Goal: Find specific page/section: Find specific page/section

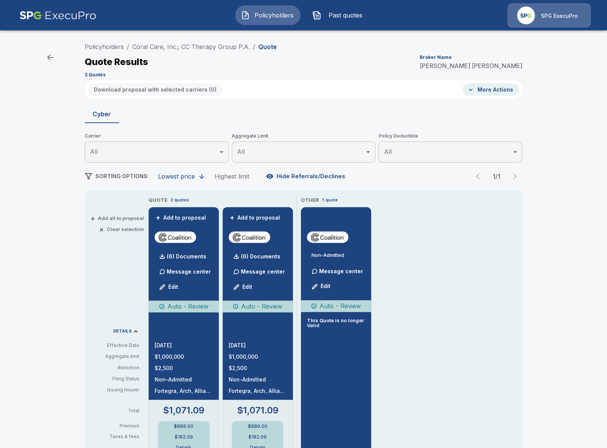
drag, startPoint x: 63, startPoint y: 308, endPoint x: 74, endPoint y: 303, distance: 12.1
click at [63, 307] on div "Policyholders / Coral Care, Inc.; CC Therapy Group P.A. / Quote Quote Results B…" at bounding box center [303, 401] width 607 height 731
click at [184, 48] on link "Coral Care, Inc.; CC Therapy Group P.A." at bounding box center [191, 47] width 118 height 8
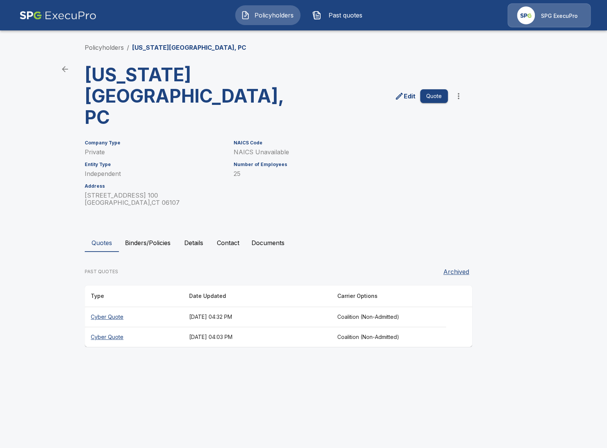
click at [185, 233] on button "Details" at bounding box center [194, 242] width 34 height 18
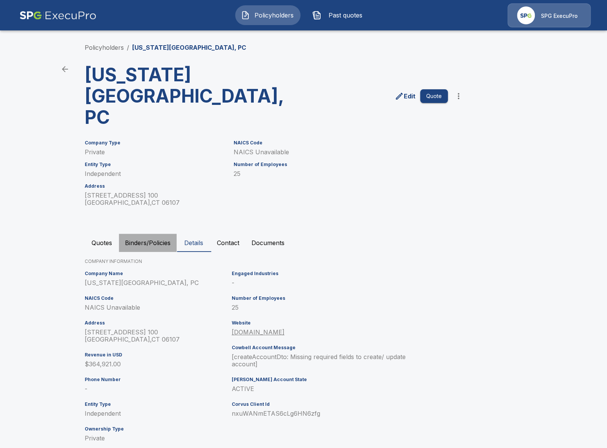
click at [147, 233] on button "Binders/Policies" at bounding box center [148, 242] width 58 height 18
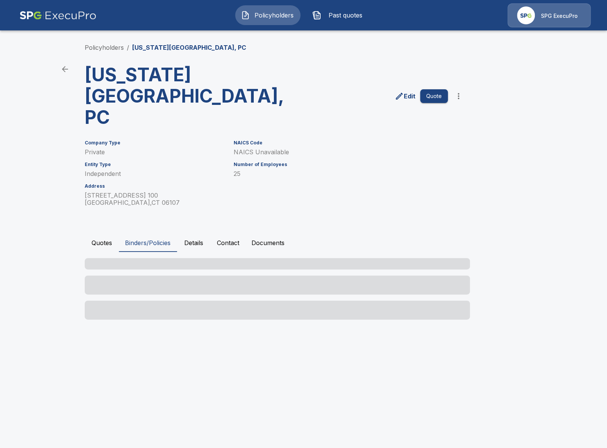
click at [240, 233] on button "Contact" at bounding box center [228, 242] width 35 height 18
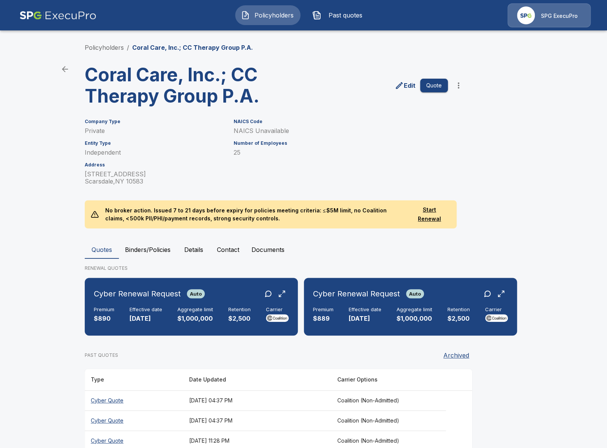
click at [33, 352] on main "Policyholders / Coral Care, Inc.; CC Therapy Group P.A. Coral Care, Inc.; CC Th…" at bounding box center [303, 232] width 607 height 465
click at [151, 251] on button "Binders/Policies" at bounding box center [148, 249] width 58 height 18
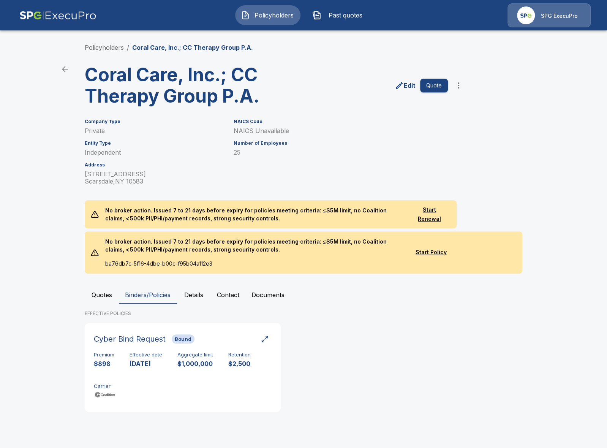
click at [107, 292] on button "Quotes" at bounding box center [102, 295] width 34 height 18
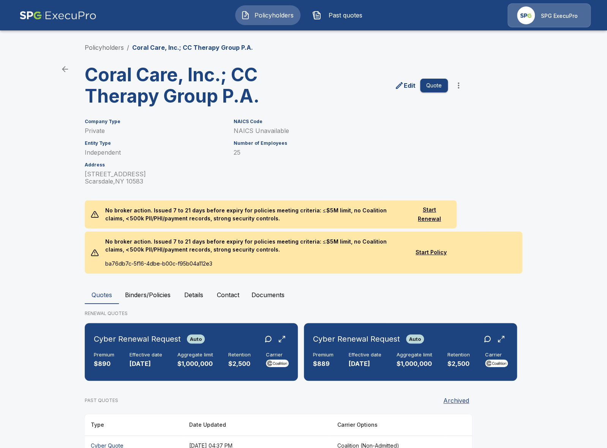
click at [35, 294] on main "Policyholders / Coral Care, Inc.; CC Therapy Group P.A. Coral Care, Inc.; CC Th…" at bounding box center [303, 255] width 607 height 510
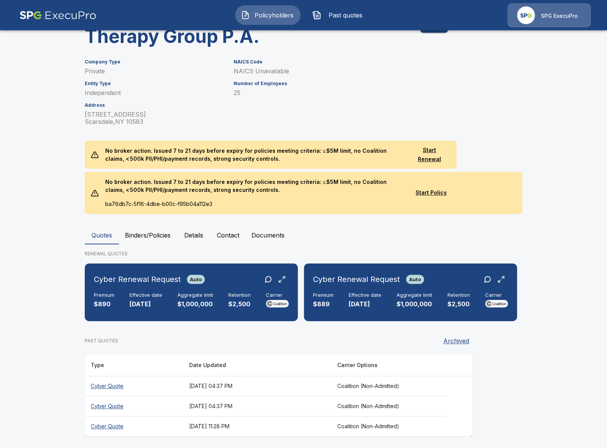
scroll to position [62, 0]
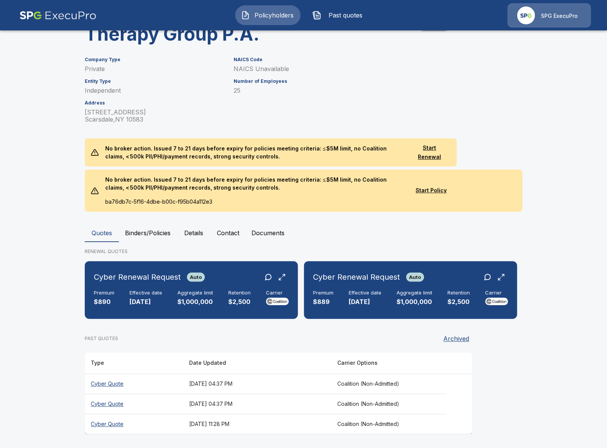
click at [167, 379] on th "Cyber Quote" at bounding box center [134, 383] width 98 height 20
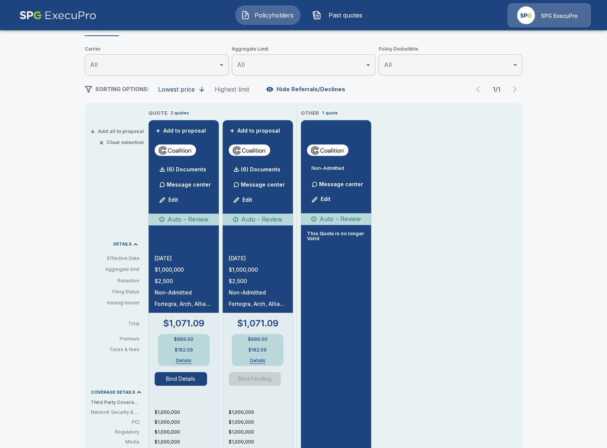
scroll to position [87, 0]
click at [172, 381] on button "Bind Details" at bounding box center [181, 378] width 52 height 14
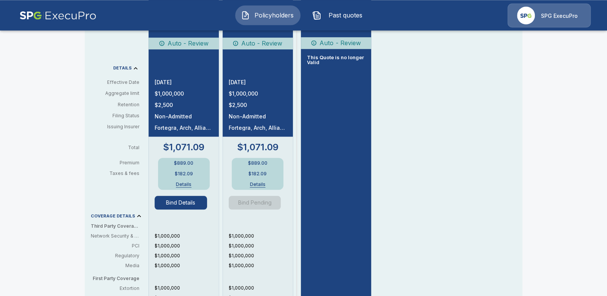
scroll to position [262, 0]
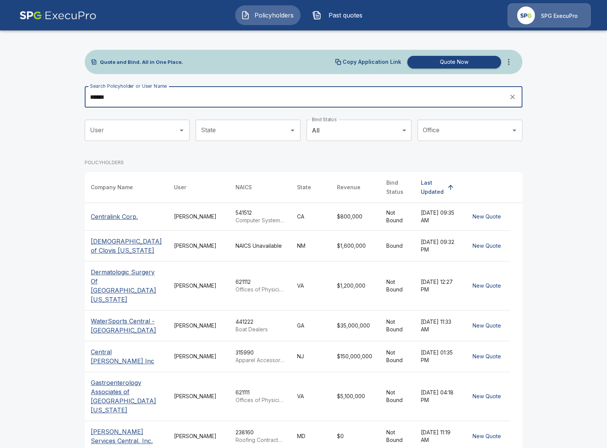
click at [178, 91] on input "******" at bounding box center [294, 96] width 419 height 21
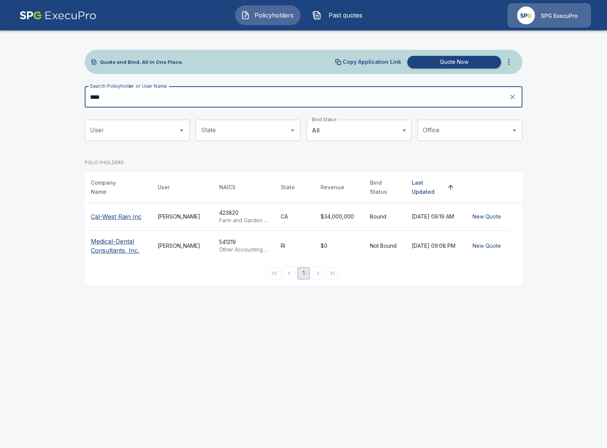
type input "****"
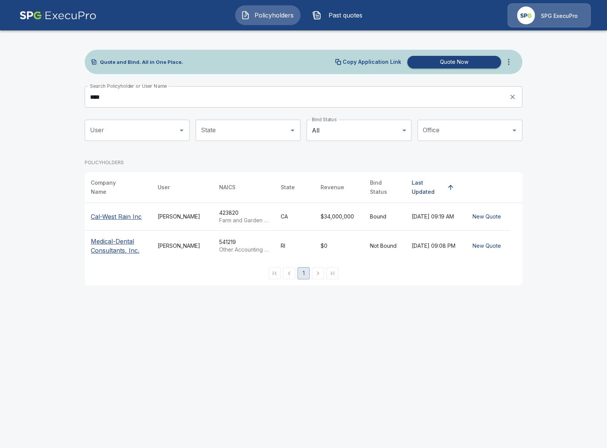
click at [124, 207] on th "Cal-West Rain Inc" at bounding box center [118, 217] width 67 height 28
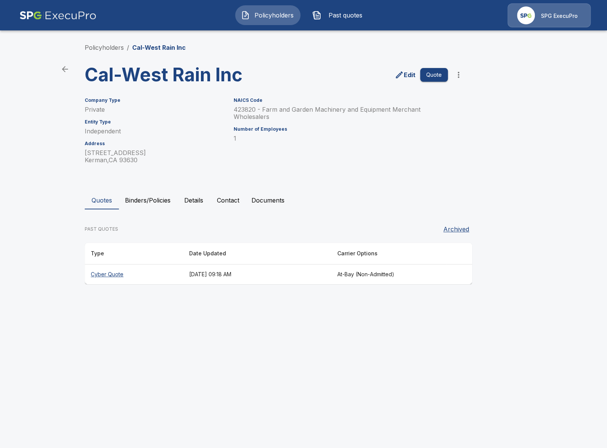
click at [172, 273] on th "Cyber Quote" at bounding box center [134, 274] width 98 height 20
click at [149, 201] on button "Binders/Policies" at bounding box center [148, 200] width 58 height 18
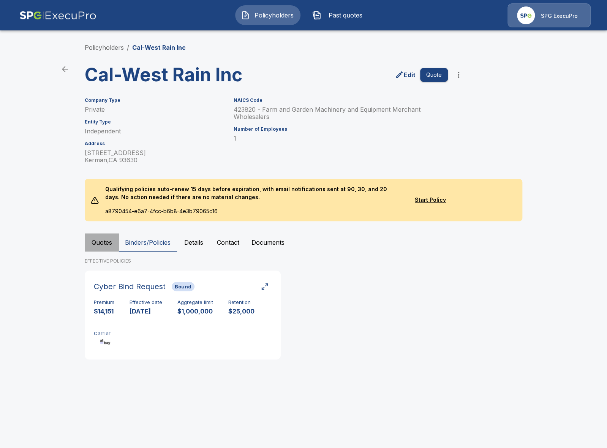
click at [104, 247] on button "Quotes" at bounding box center [102, 242] width 34 height 18
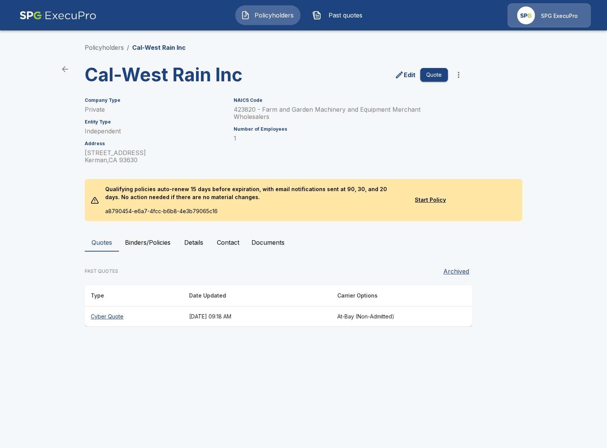
click at [106, 43] on li "Policyholders" at bounding box center [104, 47] width 39 height 9
click at [83, 27] on img at bounding box center [57, 15] width 77 height 24
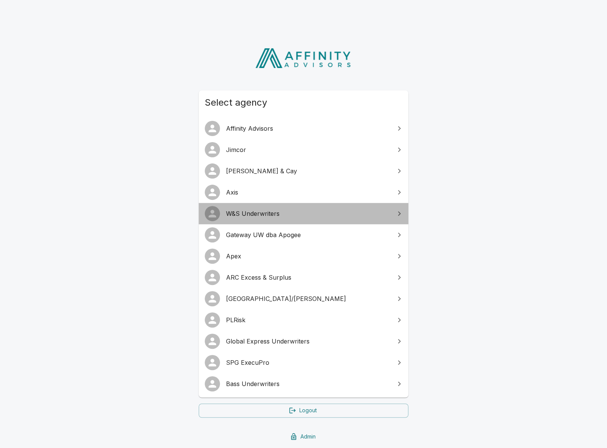
click at [306, 218] on span "W&S Underwriters" at bounding box center [308, 213] width 164 height 9
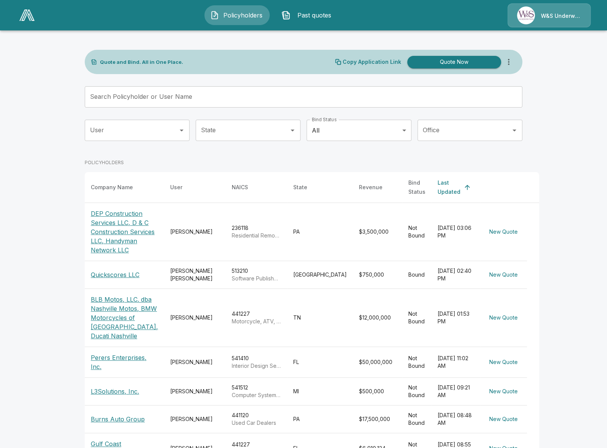
click at [281, 105] on input "Search Policyholder or User Name" at bounding box center [299, 96] width 429 height 21
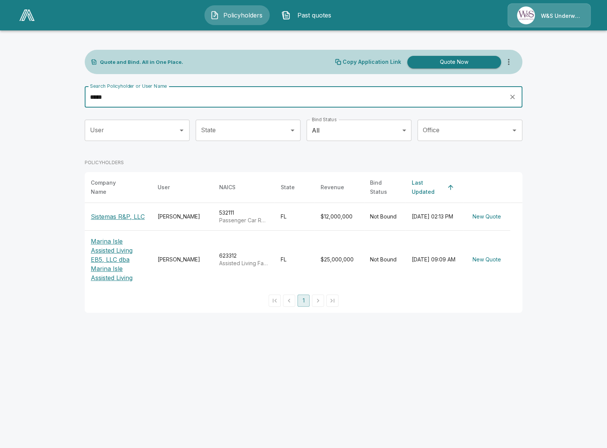
type input "*****"
click at [114, 212] on p "Sistemas R&P, LLC" at bounding box center [118, 216] width 54 height 9
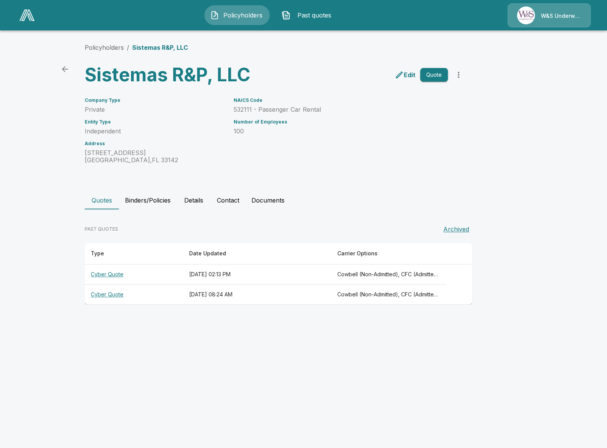
click at [271, 303] on th "September 19, 2025 at 08:24 AM" at bounding box center [257, 294] width 148 height 20
click at [235, 271] on th "[DATE] 02:13 PM" at bounding box center [257, 274] width 148 height 20
click at [193, 196] on button "Details" at bounding box center [194, 200] width 34 height 18
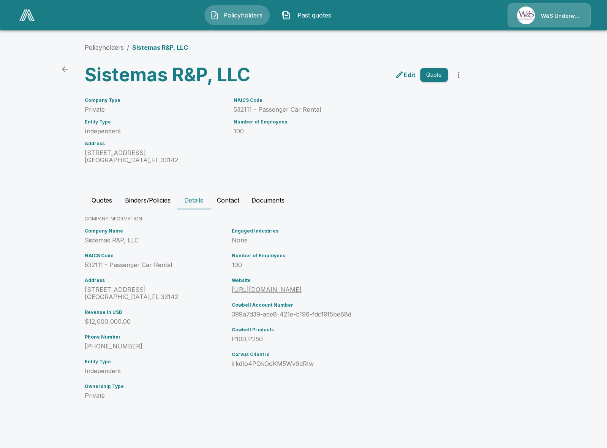
click at [305, 315] on p "399a7d39-ade8-421e-b196-fdc19f5be88d" at bounding box center [322, 314] width 180 height 7
click at [97, 206] on button "Quotes" at bounding box center [102, 200] width 34 height 18
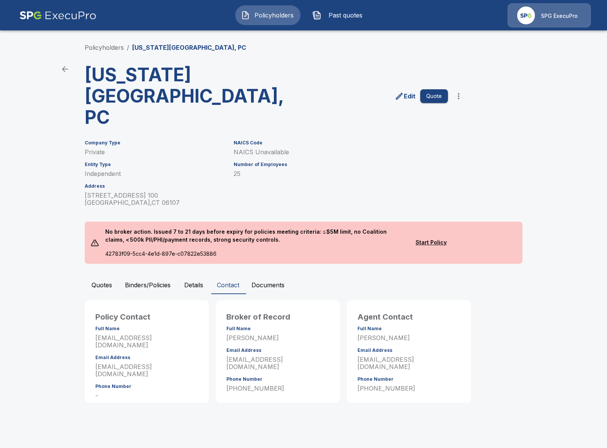
click at [21, 333] on main "Policyholders / [US_STATE][GEOGRAPHIC_DATA], PC [US_STATE] Eye Center, PC Edit …" at bounding box center [303, 208] width 607 height 417
